Goal: Task Accomplishment & Management: Manage account settings

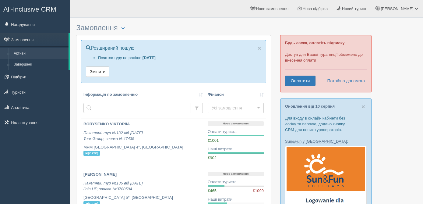
scroll to position [19, 0]
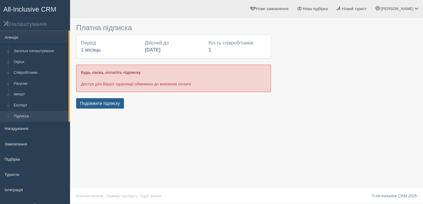
click at [114, 104] on button "Подовжити підписку" at bounding box center [100, 103] width 48 height 10
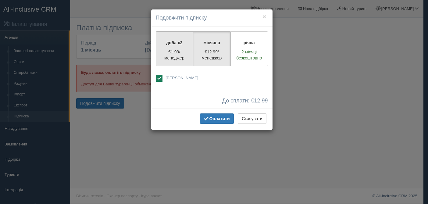
click at [183, 49] on p "€1.99/менеджер" at bounding box center [175, 55] width 30 height 12
radio input "true"
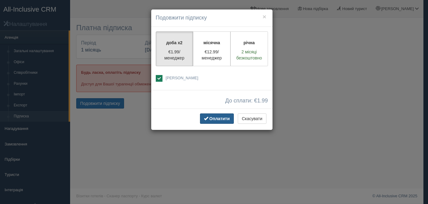
click at [222, 118] on span "Оплатити" at bounding box center [219, 118] width 20 height 5
